Goal: Transaction & Acquisition: Subscribe to service/newsletter

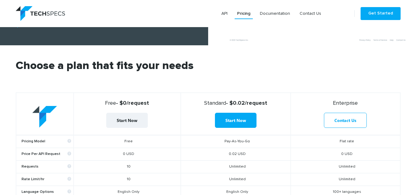
scroll to position [154, 0]
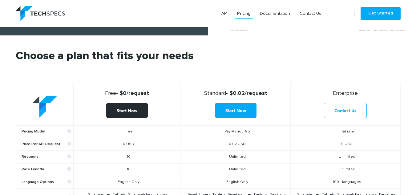
click at [139, 111] on link "Start Now" at bounding box center [127, 110] width 42 height 15
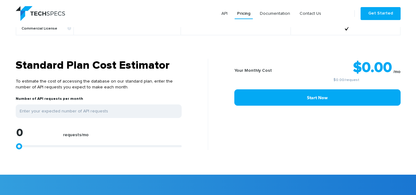
scroll to position [493, 0]
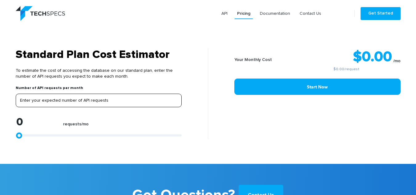
click at [79, 94] on input "tel" at bounding box center [99, 101] width 166 height 14
type input "1"
type input "10"
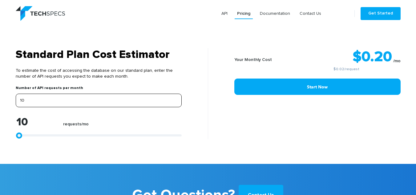
type input "100"
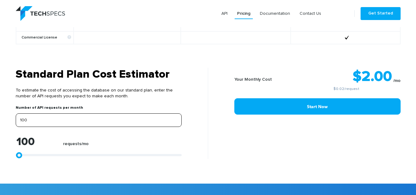
scroll to position [462, 0]
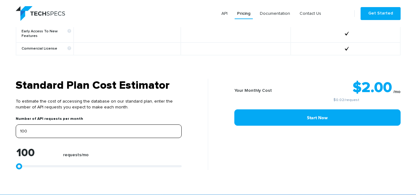
click at [115, 125] on input "100" at bounding box center [99, 131] width 166 height 14
type input "2"
type input "20"
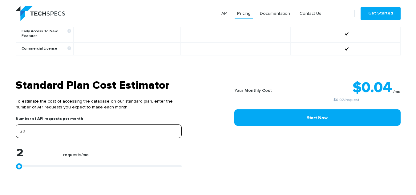
type input "20"
type input "200"
type input "2000"
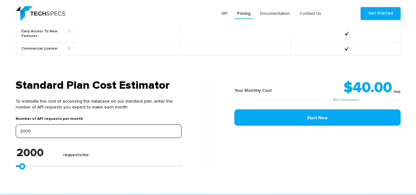
click at [115, 125] on input "2000" at bounding box center [99, 131] width 166 height 14
click at [115, 126] on input "2000" at bounding box center [99, 131] width 166 height 14
type input "2000"
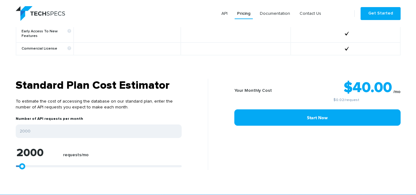
click at [189, 86] on div "Standard Plan Cost Estimator To estimate the cost of accessing the database on …" at bounding box center [109, 124] width 197 height 91
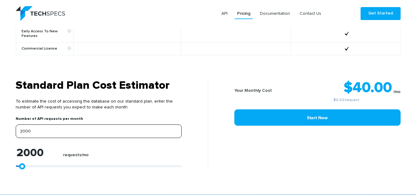
click at [79, 124] on input "2000" at bounding box center [99, 131] width 166 height 14
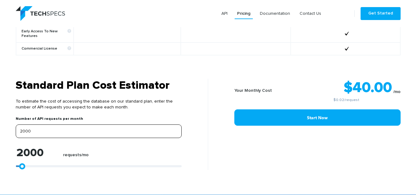
click at [88, 125] on input "2000" at bounding box center [99, 131] width 166 height 14
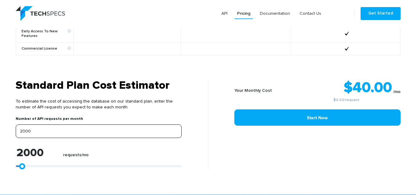
click at [89, 127] on input "2000" at bounding box center [99, 131] width 166 height 14
click at [113, 128] on input "2000" at bounding box center [99, 131] width 166 height 14
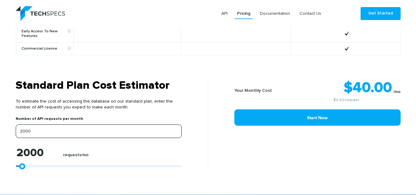
click at [113, 128] on input "2000" at bounding box center [99, 131] width 166 height 14
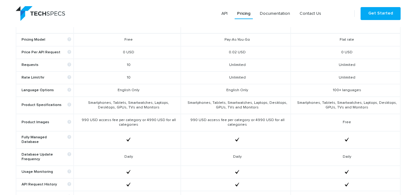
scroll to position [216, 0]
